Goal: Task Accomplishment & Management: Use online tool/utility

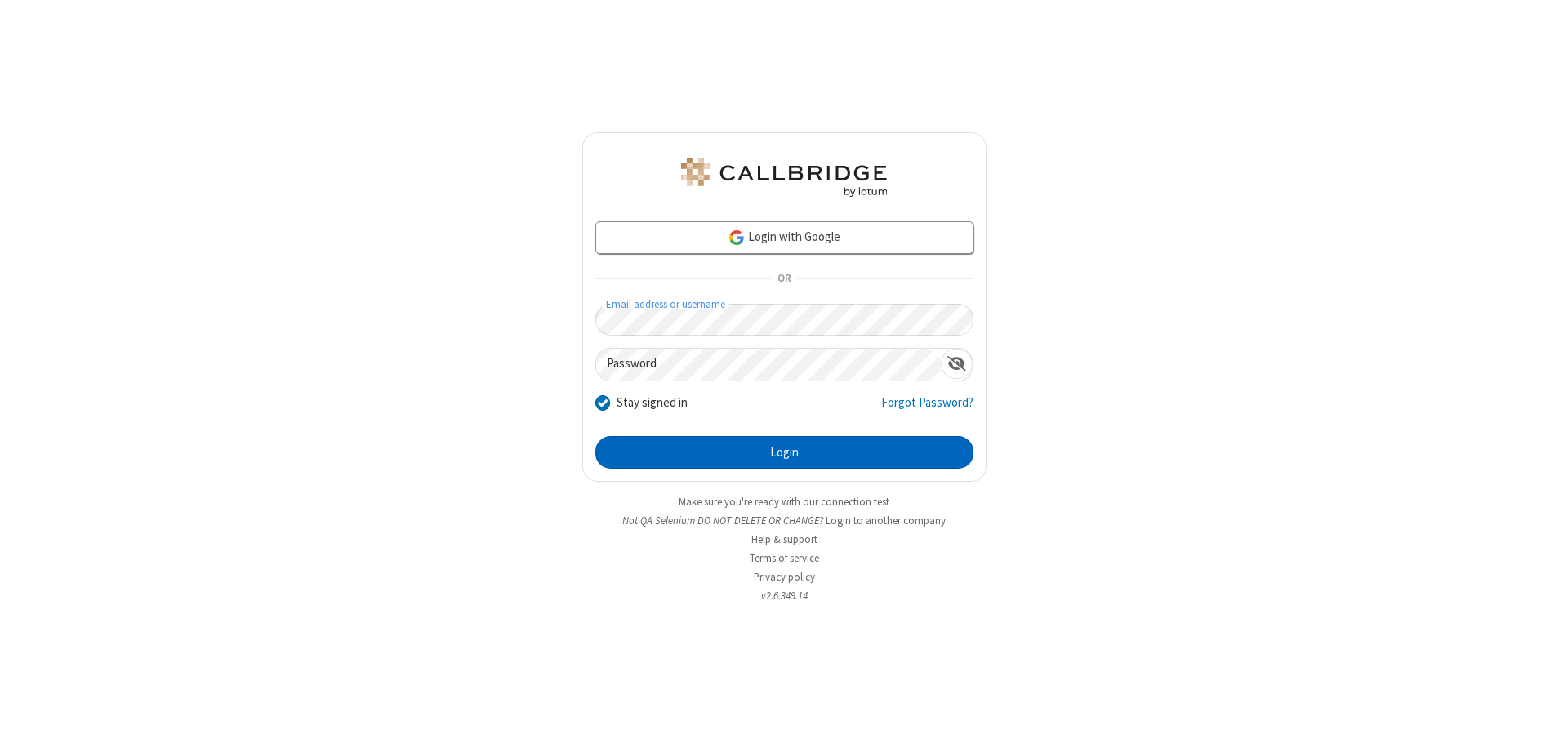
click at [784, 453] on button "Login" at bounding box center [784, 452] width 378 height 32
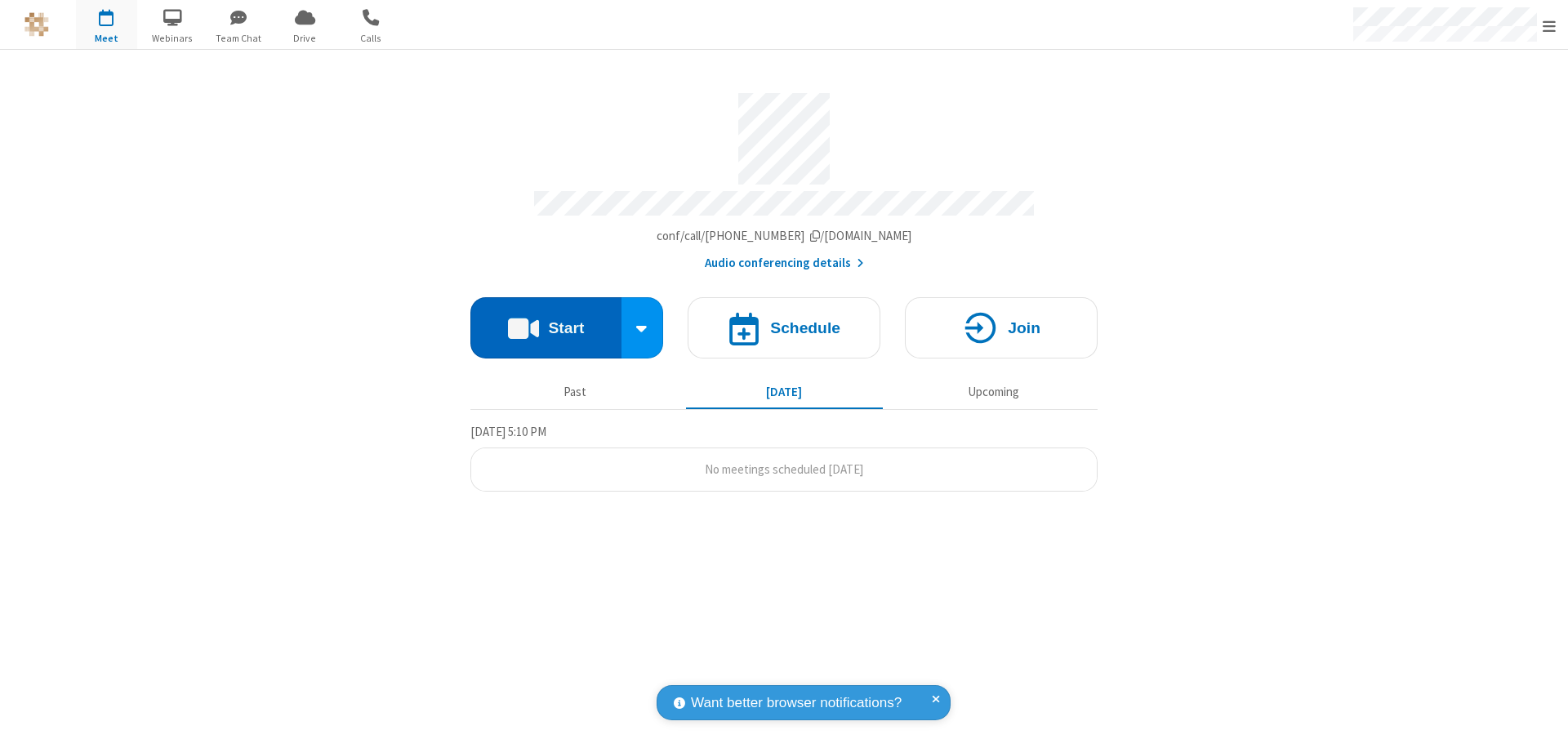
click at [546, 320] on button "Start" at bounding box center [546, 328] width 152 height 61
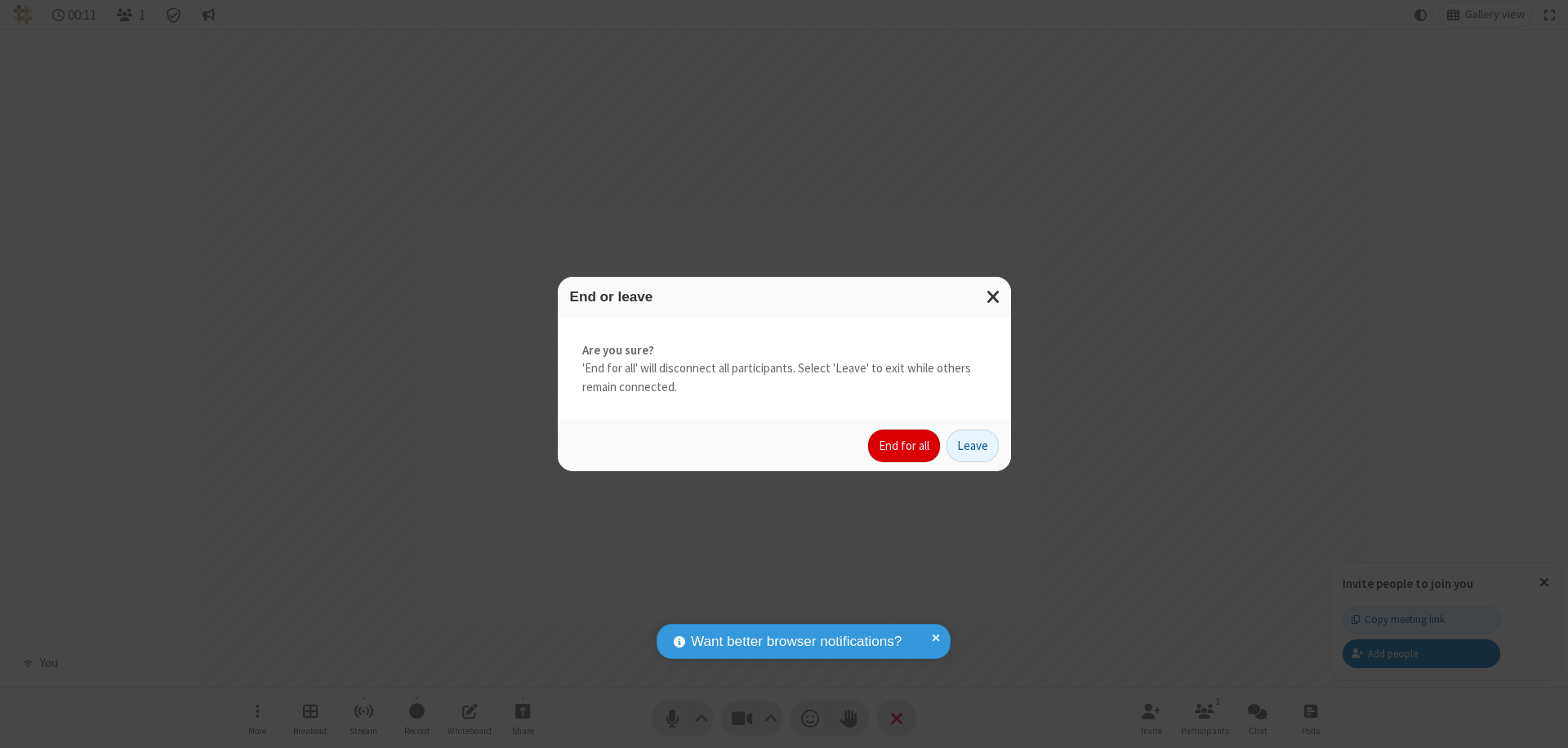
click at [905, 446] on button "End for all" at bounding box center [904, 445] width 72 height 32
